Goal: Task Accomplishment & Management: Manage account settings

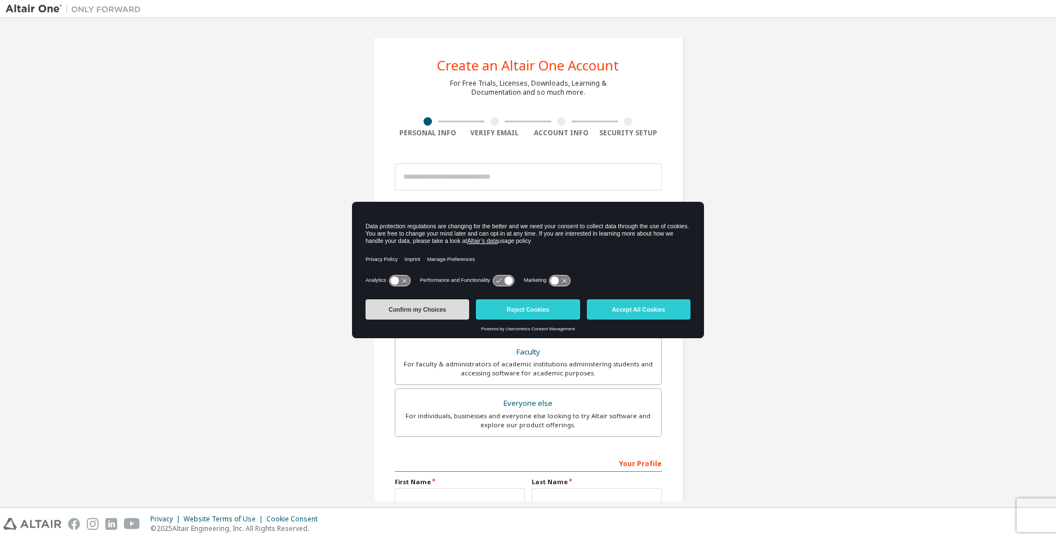
click at [448, 310] on button "Confirm my Choices" at bounding box center [418, 309] width 104 height 20
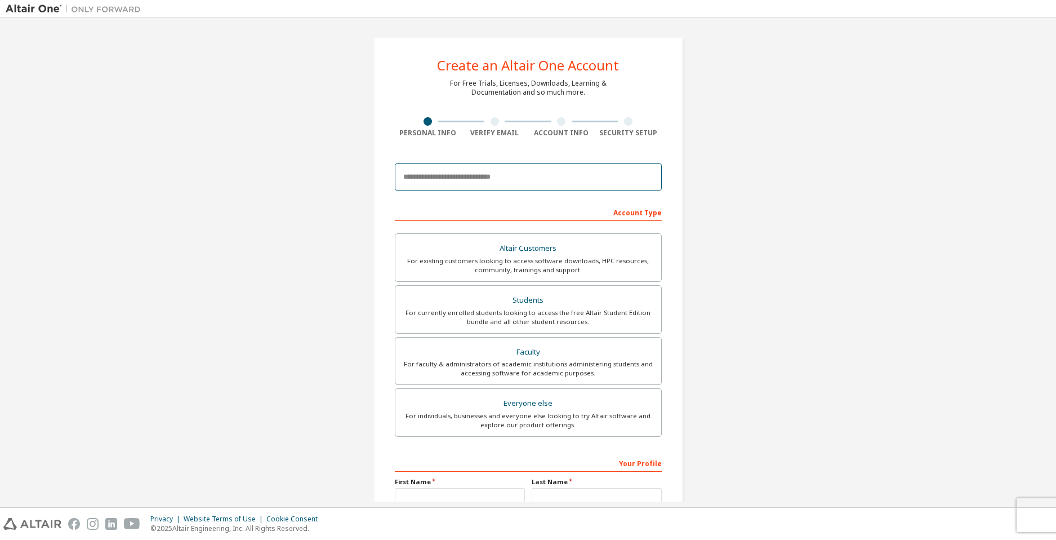
click at [457, 175] on input "email" at bounding box center [528, 176] width 267 height 27
click at [446, 184] on input "email" at bounding box center [528, 176] width 267 height 27
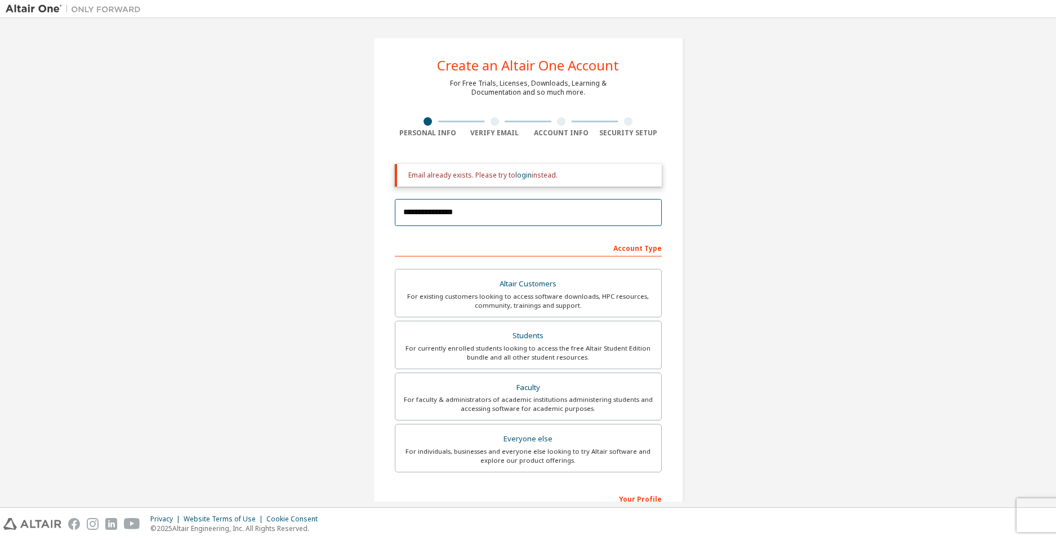
type input "**********"
click at [28, 12] on img at bounding box center [76, 8] width 141 height 11
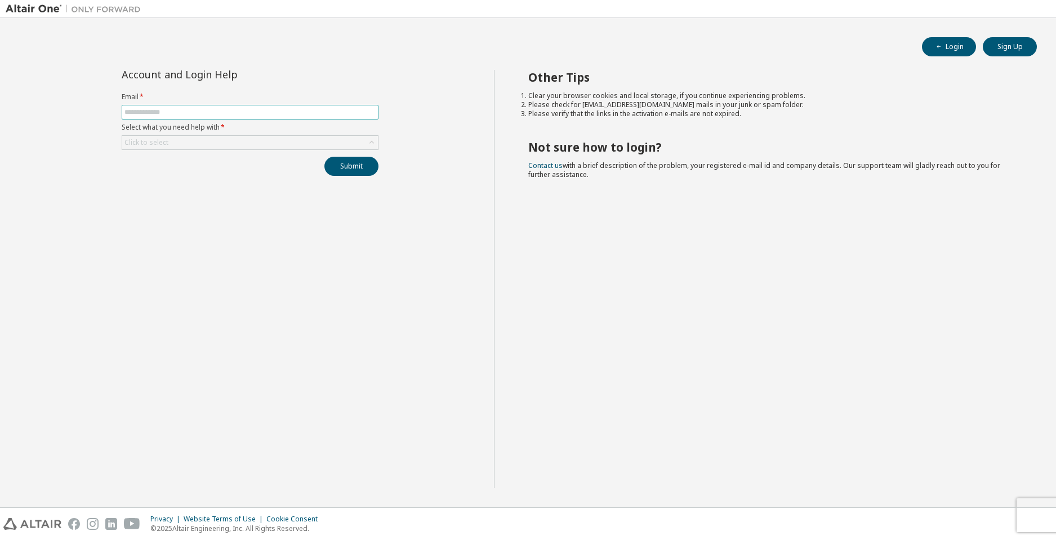
drag, startPoint x: 495, startPoint y: 90, endPoint x: 226, endPoint y: 115, distance: 269.9
click at [226, 115] on input "text" at bounding box center [250, 112] width 251 height 9
click at [159, 114] on input "text" at bounding box center [250, 112] width 251 height 9
type input "**********"
click at [157, 147] on div "Click to select" at bounding box center [146, 142] width 47 height 12
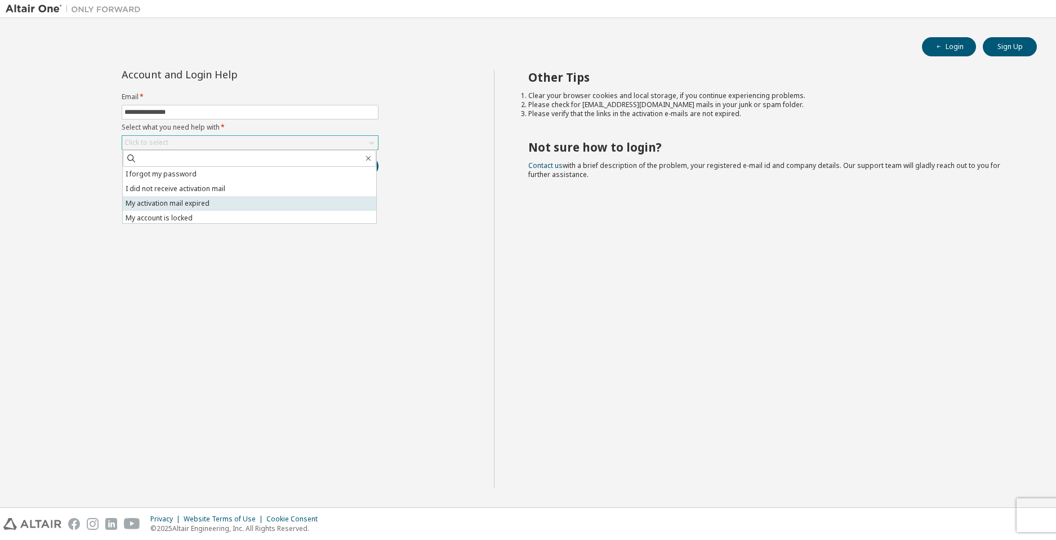
scroll to position [32, 0]
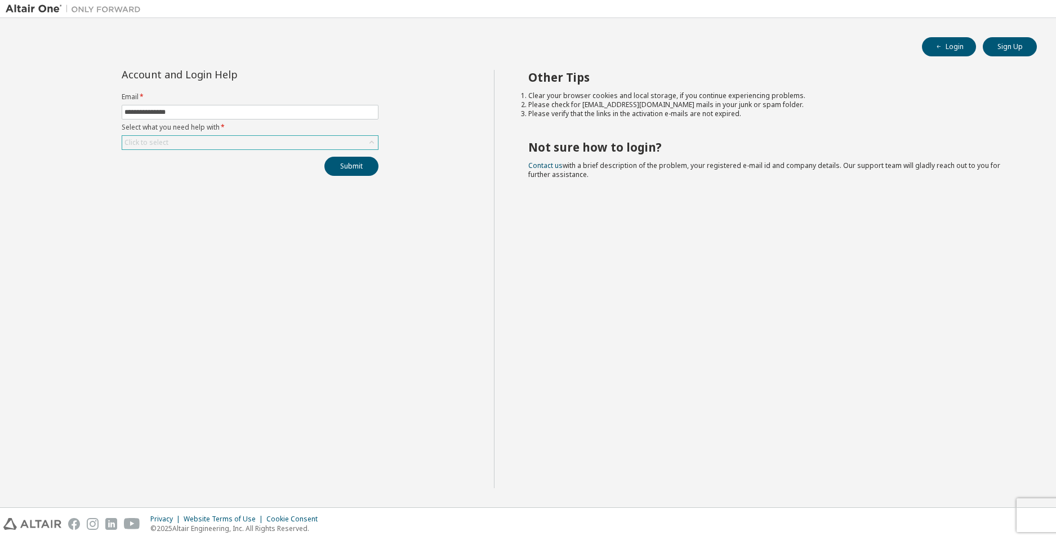
drag, startPoint x: 179, startPoint y: 251, endPoint x: 161, endPoint y: 136, distance: 116.3
click at [161, 136] on div "Click to select" at bounding box center [250, 143] width 256 height 14
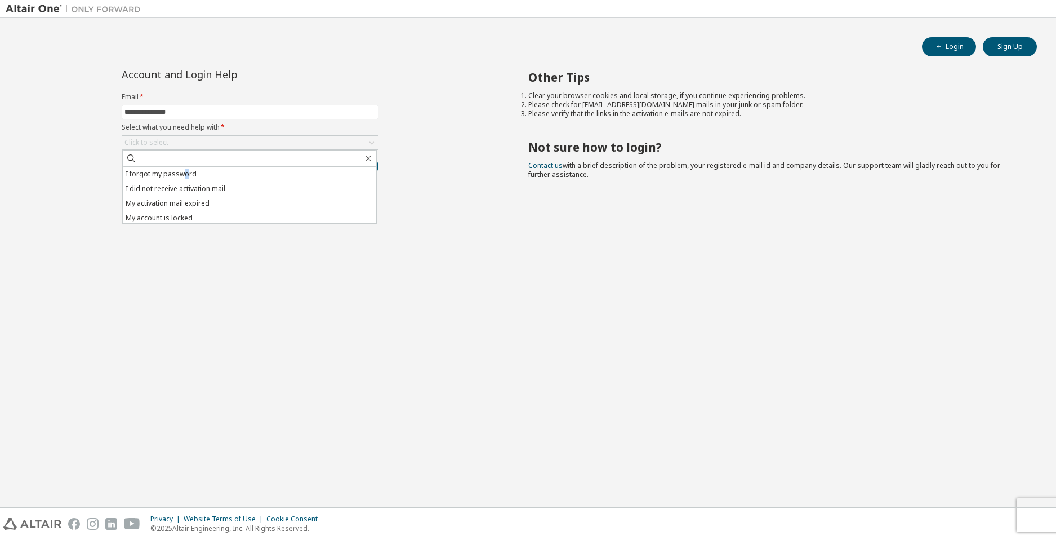
click at [183, 178] on li "I forgot my password" at bounding box center [250, 174] width 254 height 15
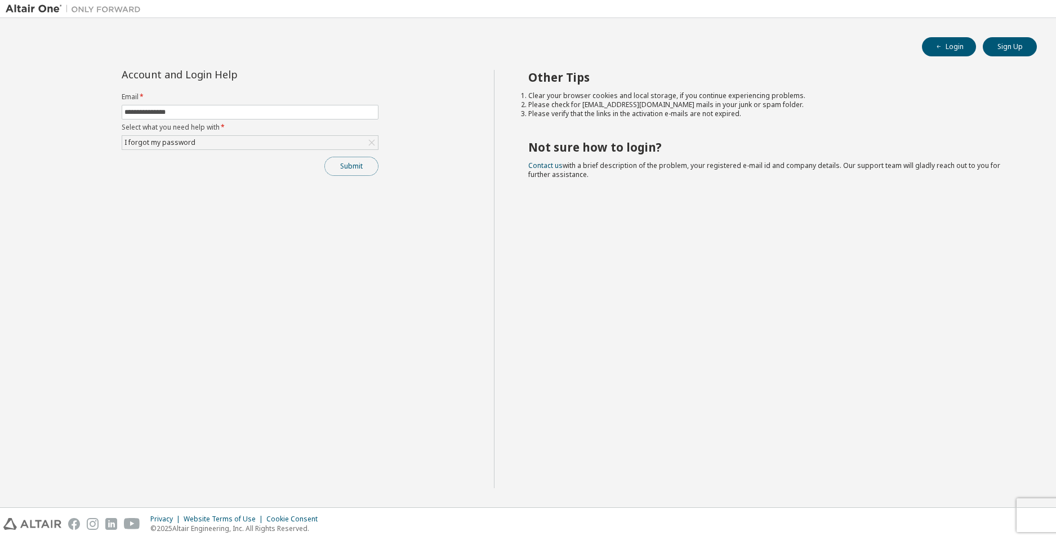
click at [345, 165] on button "Submit" at bounding box center [352, 166] width 54 height 19
click at [349, 166] on button "Submit" at bounding box center [352, 166] width 54 height 19
